Goal: Transaction & Acquisition: Purchase product/service

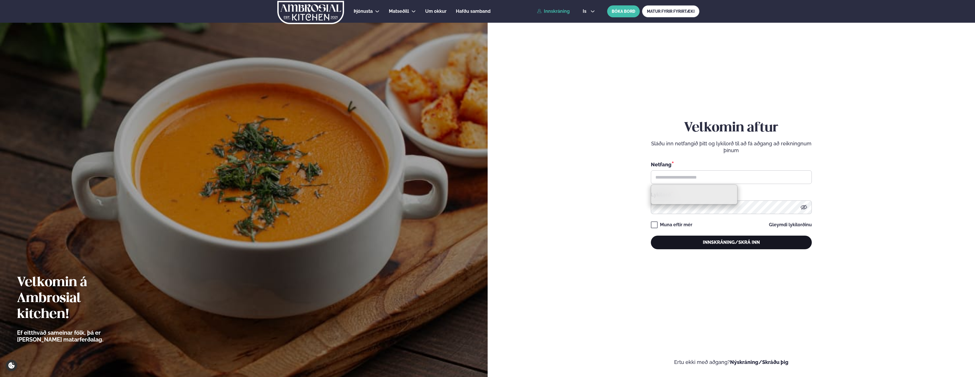
type input "**********"
click at [706, 241] on button "Innskráning/Skrá inn" at bounding box center [731, 242] width 161 height 14
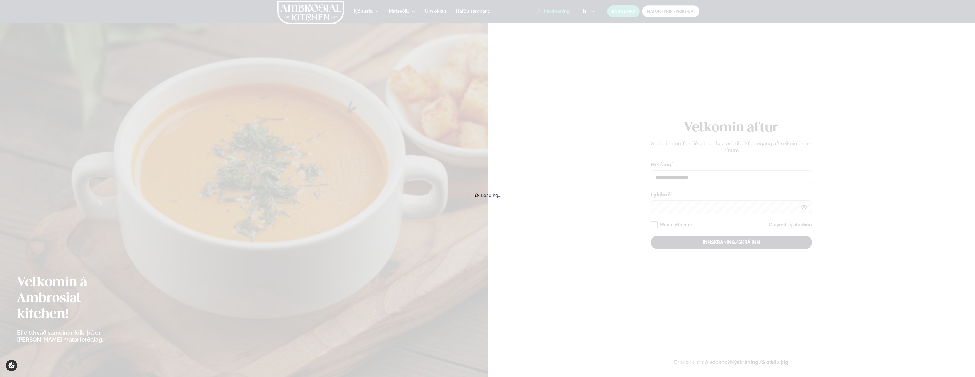
click at [706, 201] on div "Loading..." at bounding box center [487, 195] width 975 height 12
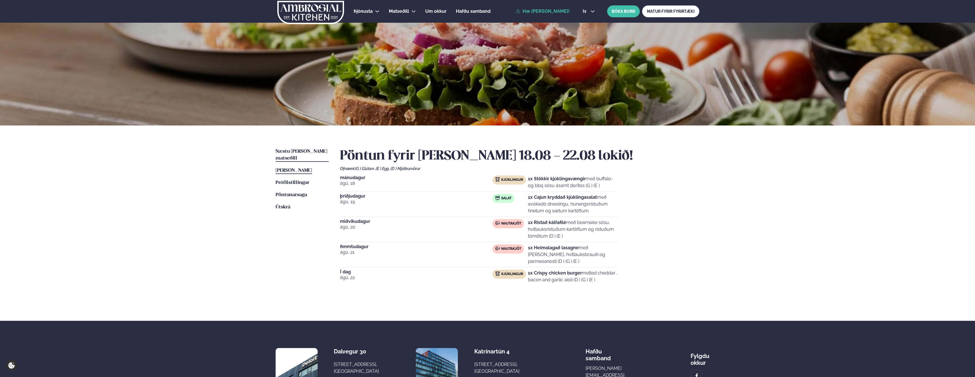
click at [285, 151] on span "Næstu [PERSON_NAME] matseðill" at bounding box center [301, 155] width 52 height 12
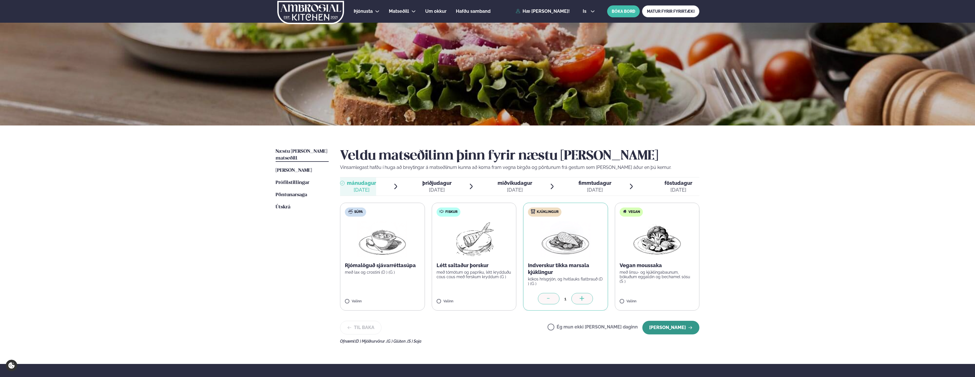
click at [689, 326] on icon "button" at bounding box center [690, 327] width 5 height 5
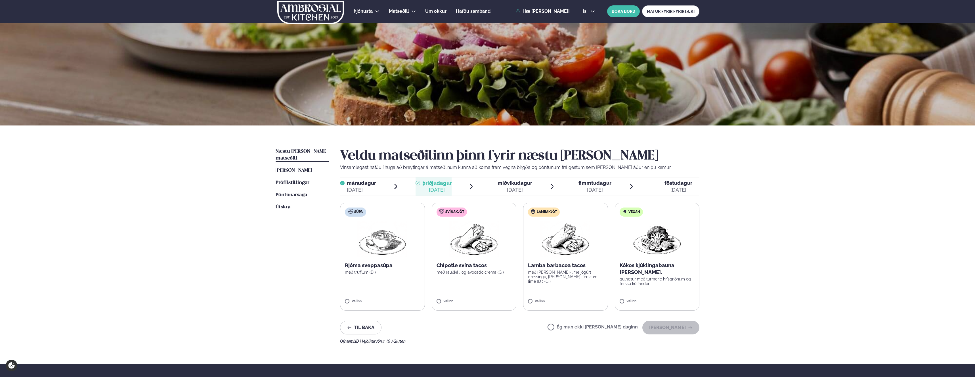
click at [446, 277] on label "Svínakjöt Chipotle svína tacos með rauðkáli og avocado crema (G ) Valinn" at bounding box center [474, 257] width 85 height 108
click at [464, 255] on img at bounding box center [474, 239] width 50 height 36
click at [447, 303] on div "1" at bounding box center [473, 298] width 75 height 11
click at [677, 322] on button "[PERSON_NAME]" at bounding box center [670, 328] width 57 height 14
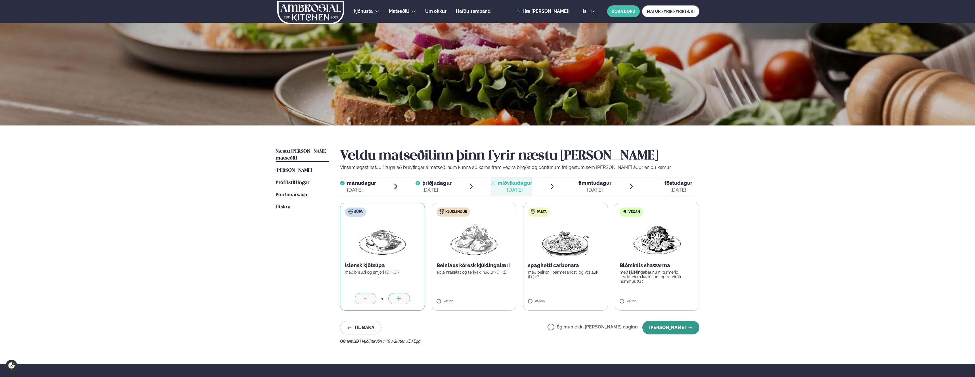
click at [674, 329] on button "[PERSON_NAME]" at bounding box center [670, 328] width 57 height 14
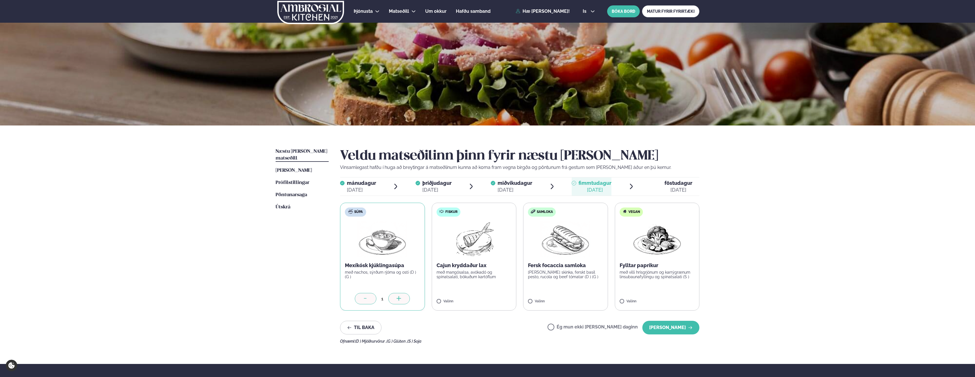
click at [359, 302] on div at bounding box center [366, 298] width 22 height 11
click at [673, 327] on button "[PERSON_NAME]" at bounding box center [670, 328] width 57 height 14
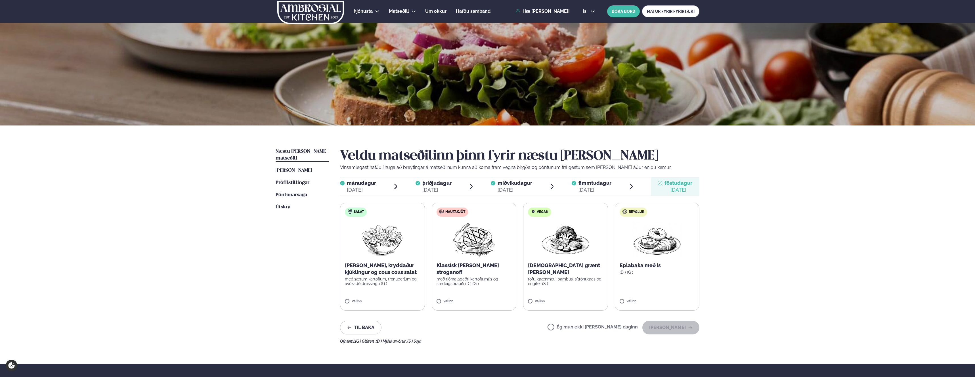
click at [355, 298] on label "Salat Sítrónu, kryddaður kjúklingur og cous cous salat með sætum kartöflum, trö…" at bounding box center [382, 257] width 85 height 108
click at [355, 298] on div at bounding box center [366, 298] width 22 height 11
click at [687, 323] on button "[PERSON_NAME]" at bounding box center [670, 328] width 57 height 14
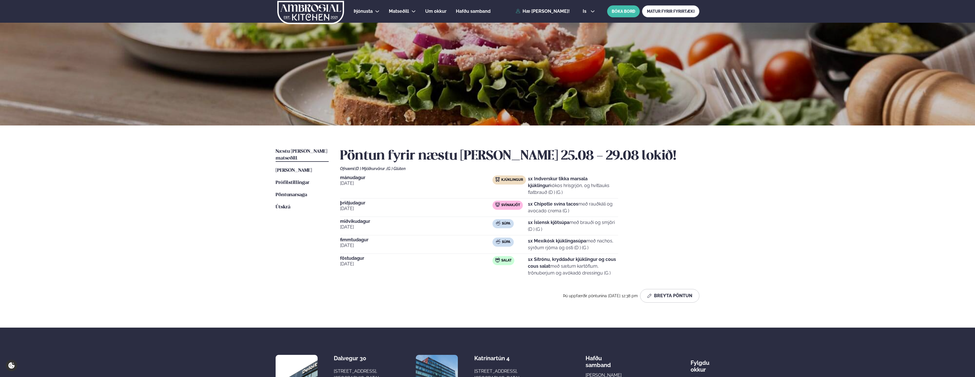
click at [355, 178] on span "mánudagur" at bounding box center [416, 177] width 152 height 5
click at [673, 295] on button "Breyta Pöntun" at bounding box center [669, 296] width 59 height 14
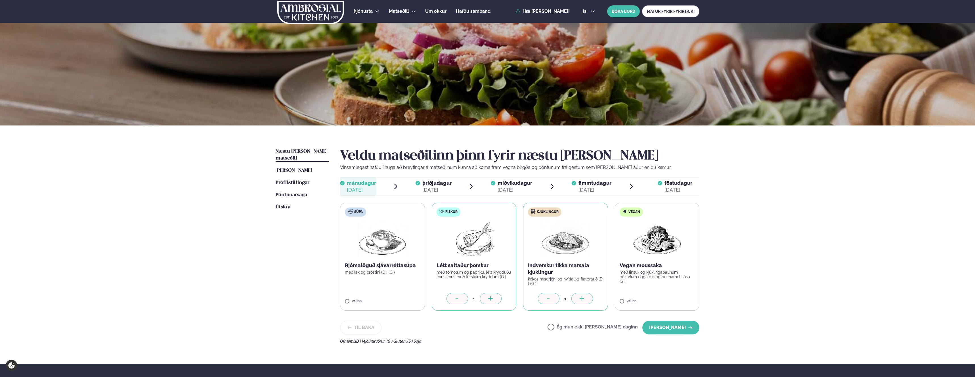
click at [548, 297] on icon at bounding box center [549, 299] width 6 height 6
click at [548, 298] on icon at bounding box center [549, 299] width 6 height 6
click at [673, 325] on button "[PERSON_NAME]" at bounding box center [670, 328] width 57 height 14
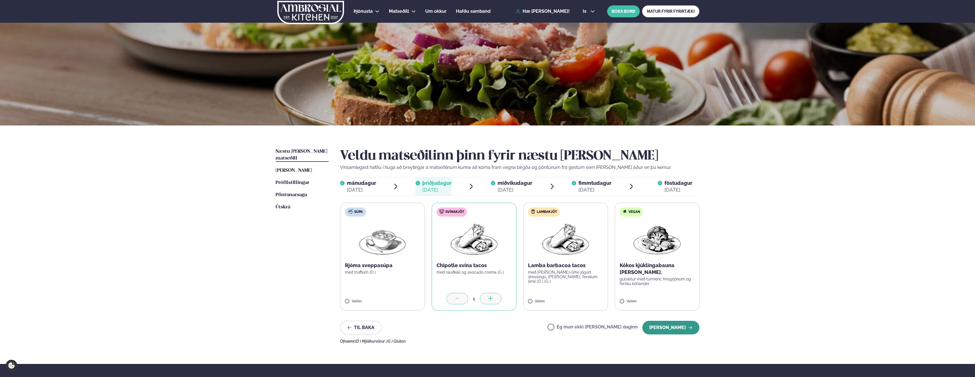
click at [677, 331] on button "[PERSON_NAME]" at bounding box center [670, 328] width 57 height 14
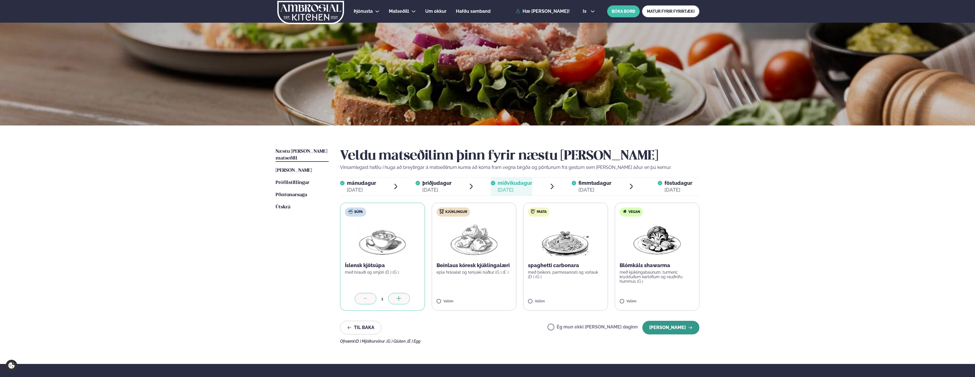
click at [675, 330] on button "[PERSON_NAME]" at bounding box center [670, 328] width 57 height 14
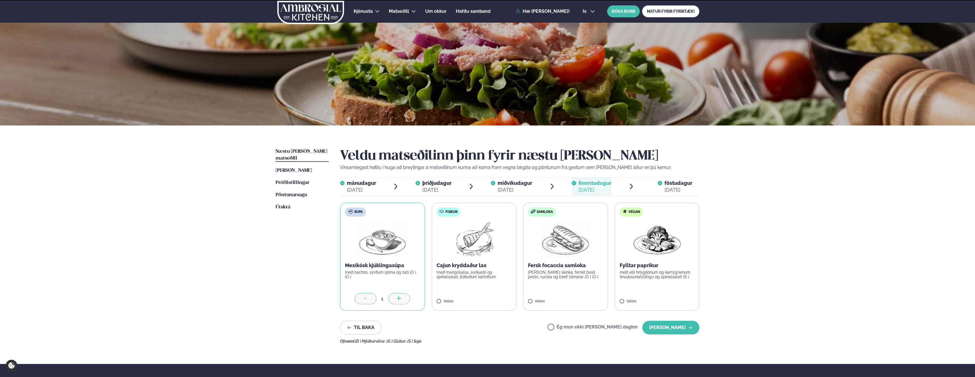
click at [675, 330] on button "[PERSON_NAME]" at bounding box center [670, 328] width 57 height 14
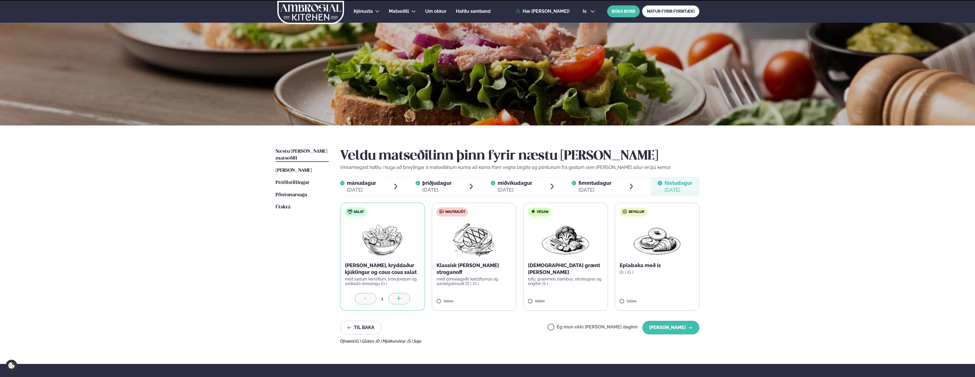
click at [675, 330] on button "[PERSON_NAME]" at bounding box center [670, 328] width 57 height 14
